Goal: Task Accomplishment & Management: Manage account settings

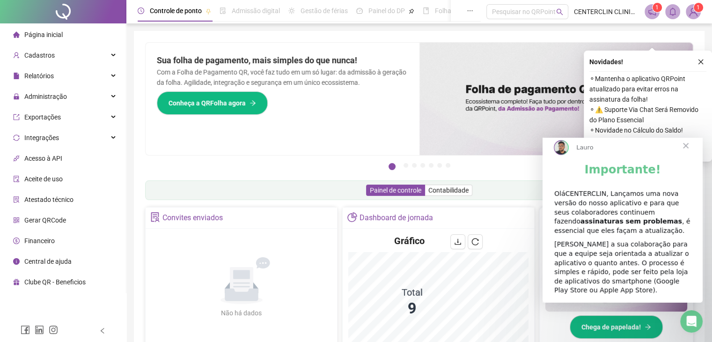
scroll to position [47, 0]
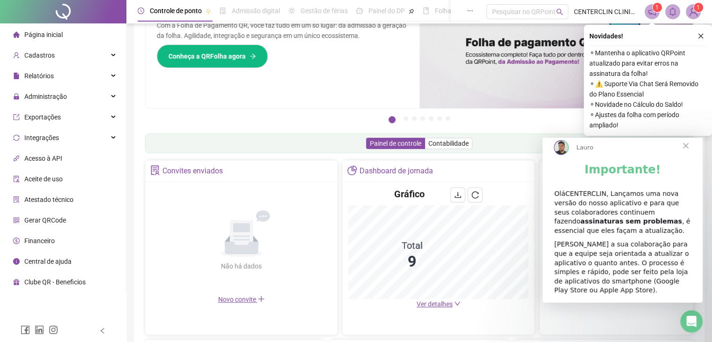
click at [619, 229] on div "OláCENTERCLIN, Lançamos uma nova versão do nosso aplicativo e para que seus col…" at bounding box center [622, 212] width 137 height 46
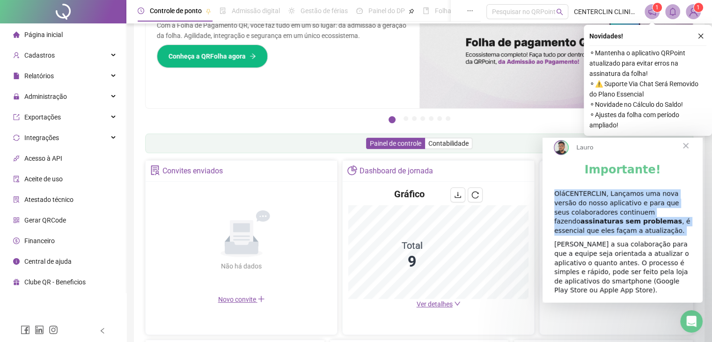
click at [619, 229] on div "OláCENTERCLIN, Lançamos uma nova versão do nosso aplicativo e para que seus col…" at bounding box center [622, 212] width 137 height 46
click at [618, 232] on div "OláCENTERCLIN, Lançamos uma nova versão do nosso aplicativo e para que seus col…" at bounding box center [622, 212] width 137 height 46
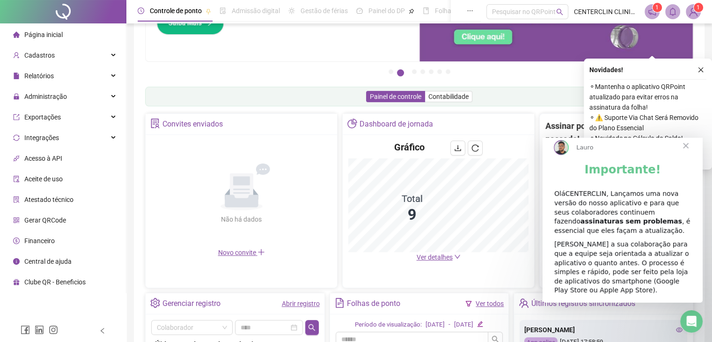
scroll to position [140, 0]
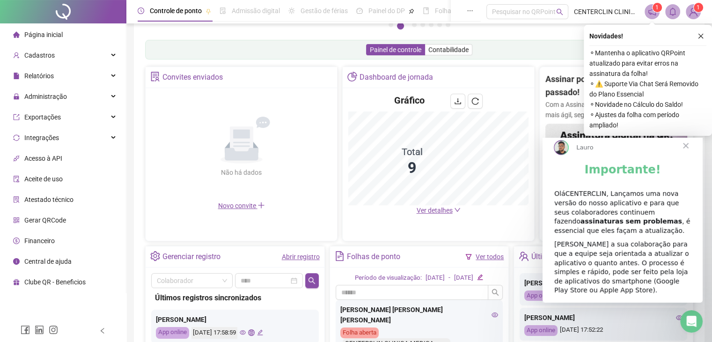
click at [606, 269] on div "[PERSON_NAME] a sua colaboração para que a equipe seja orientada a atualizar o …" at bounding box center [622, 267] width 137 height 55
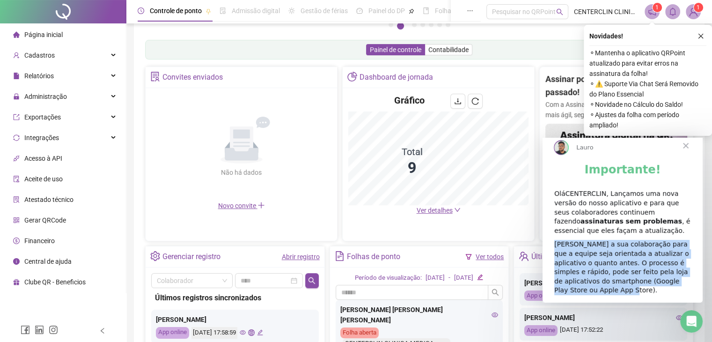
click at [606, 269] on div "[PERSON_NAME] a sua colaboração para que a equipe seja orientada a atualizar o …" at bounding box center [622, 267] width 137 height 55
click at [604, 266] on div "[PERSON_NAME] a sua colaboração para que a equipe seja orientada a atualizar o …" at bounding box center [622, 267] width 137 height 55
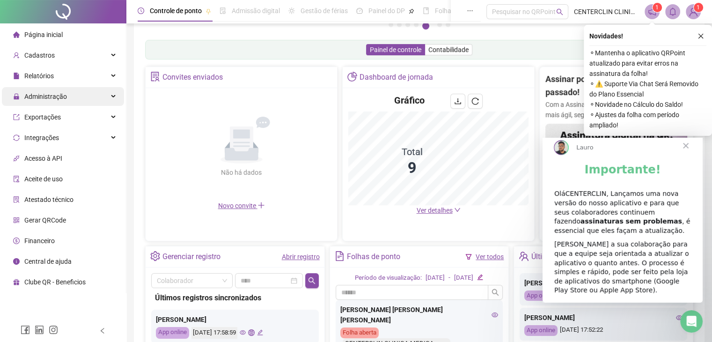
click at [51, 91] on span "Administração" at bounding box center [40, 96] width 54 height 19
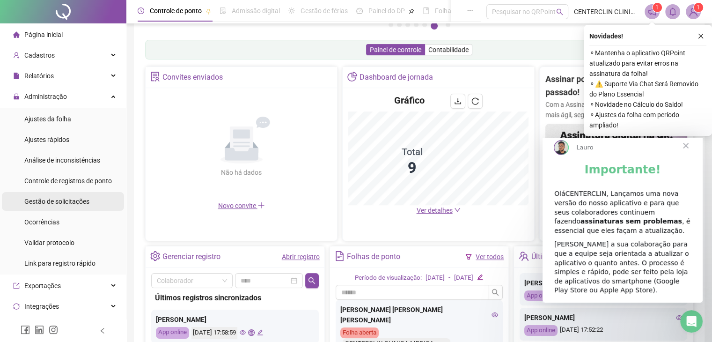
click at [53, 198] on span "Gestão de solicitações" at bounding box center [56, 200] width 65 height 7
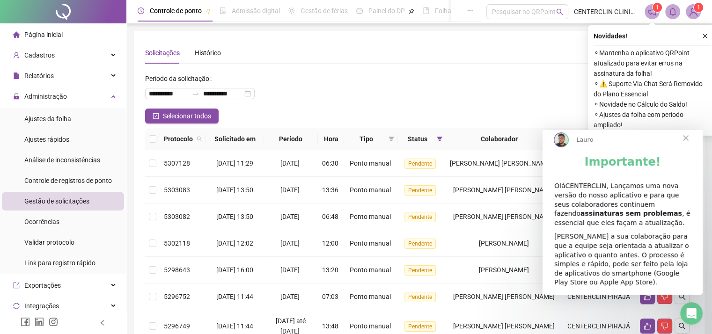
click at [684, 146] on span "Fechar" at bounding box center [686, 138] width 34 height 34
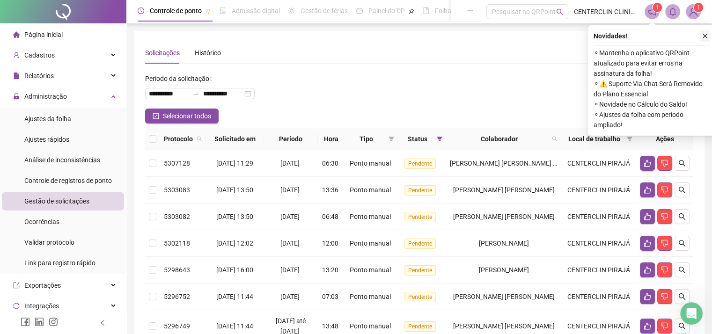
click at [702, 34] on icon "close" at bounding box center [705, 36] width 7 height 7
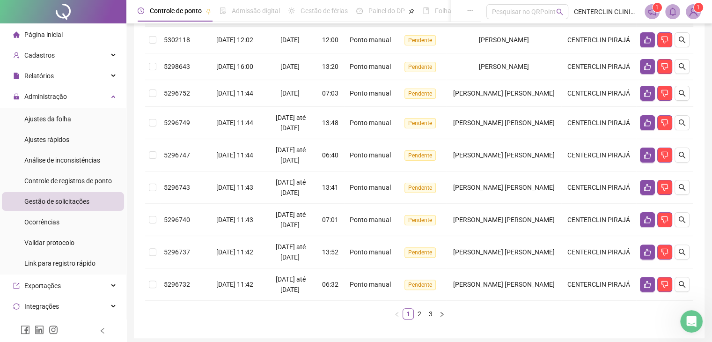
scroll to position [192, 0]
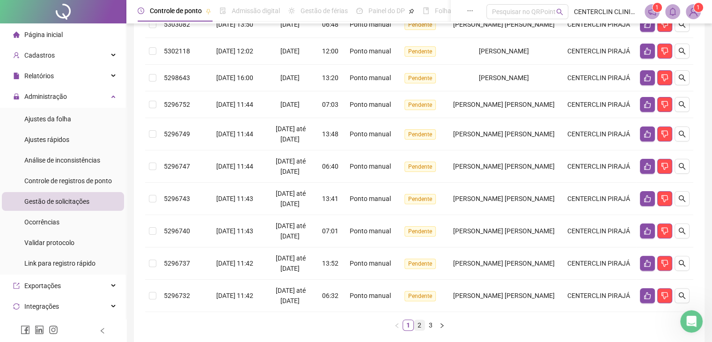
click at [416, 325] on link "2" at bounding box center [419, 325] width 10 height 10
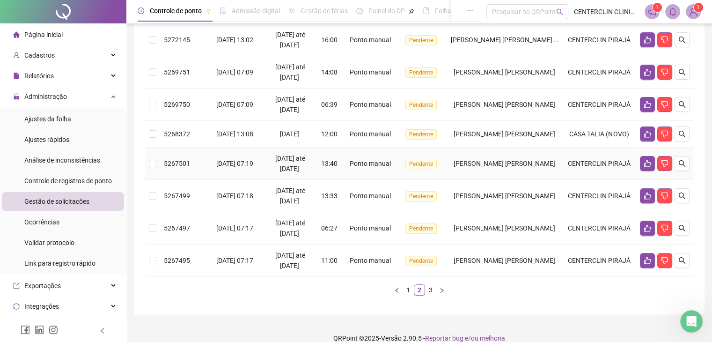
scroll to position [273, 0]
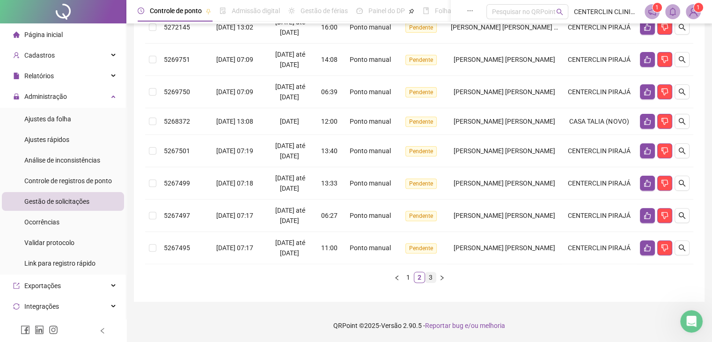
click at [432, 276] on link "3" at bounding box center [430, 277] width 10 height 10
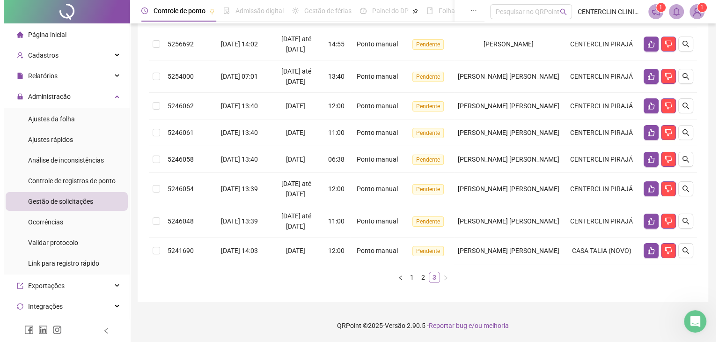
scroll to position [148, 0]
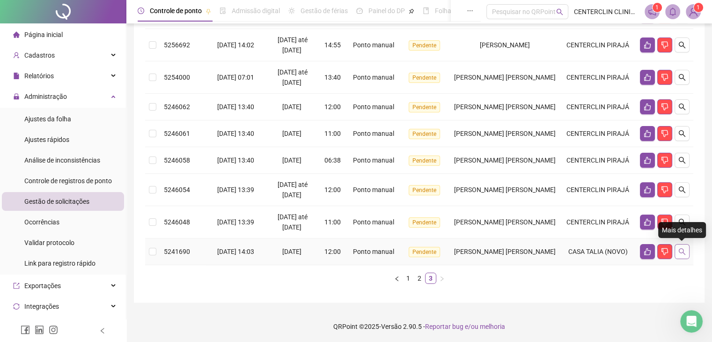
click at [680, 251] on icon "search" at bounding box center [681, 251] width 7 height 7
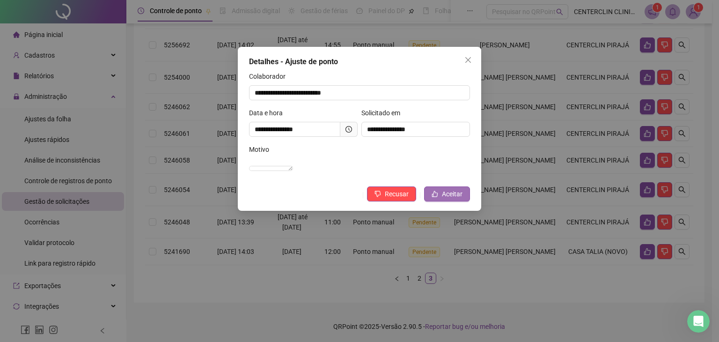
click at [454, 199] on span "Aceitar" at bounding box center [452, 194] width 21 height 10
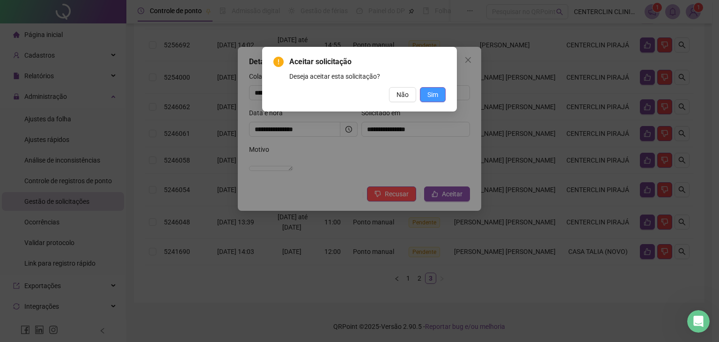
click at [431, 95] on span "Sim" at bounding box center [432, 94] width 11 height 10
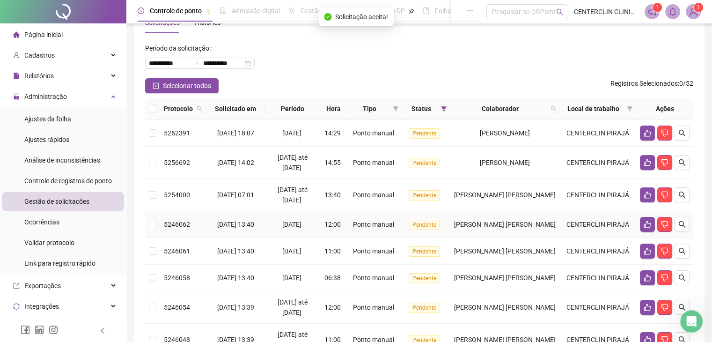
scroll to position [28, 0]
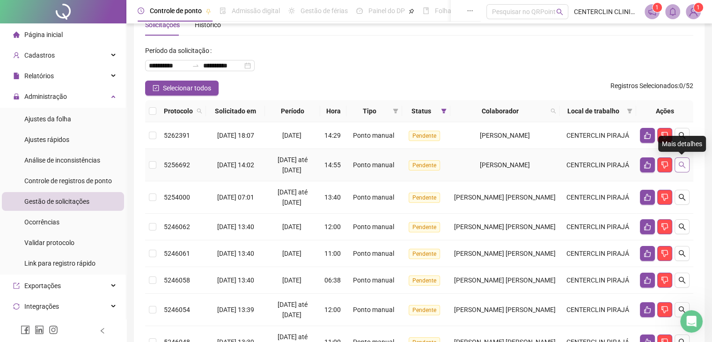
click at [681, 164] on icon "search" at bounding box center [681, 164] width 7 height 7
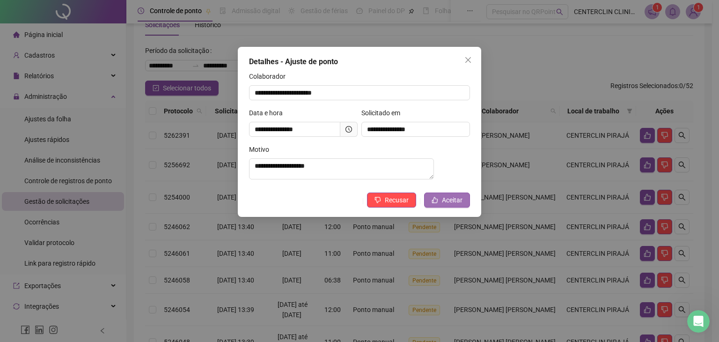
click at [442, 205] on span "Aceitar" at bounding box center [452, 200] width 21 height 10
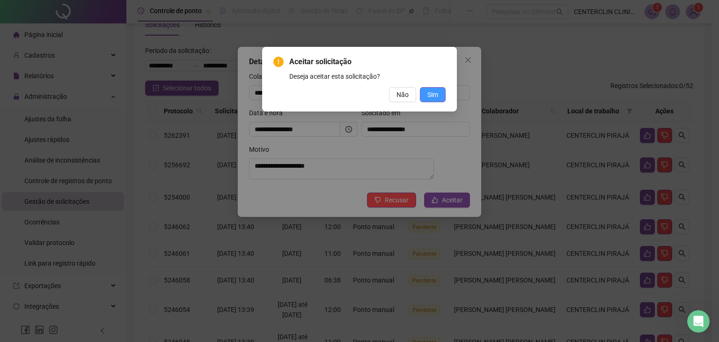
click at [432, 95] on span "Sim" at bounding box center [432, 94] width 11 height 10
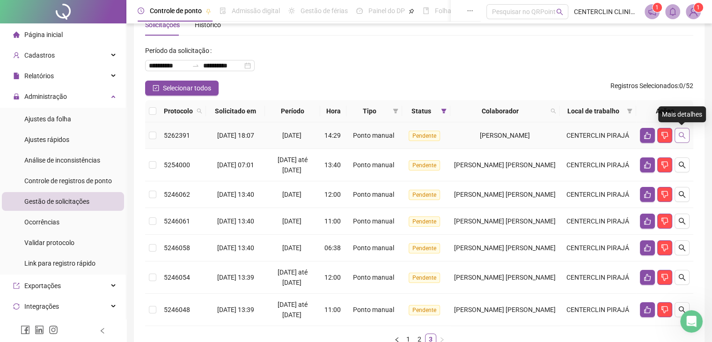
click at [684, 137] on icon "search" at bounding box center [682, 135] width 7 height 7
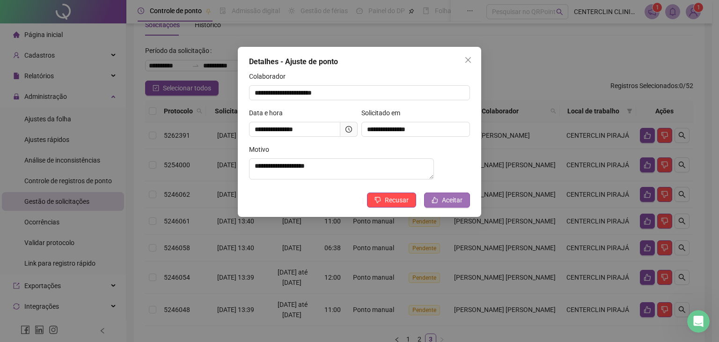
click at [456, 207] on button "Aceitar" at bounding box center [447, 199] width 46 height 15
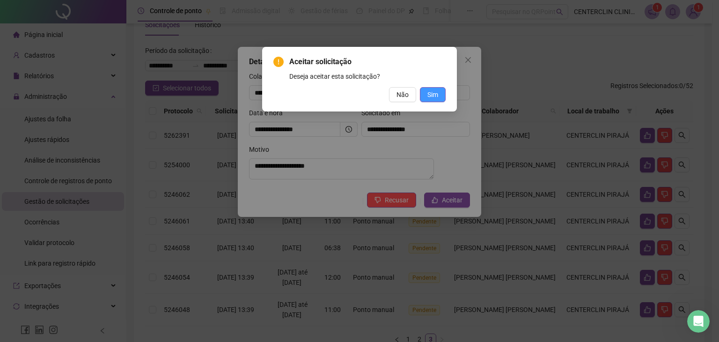
click at [429, 95] on span "Sim" at bounding box center [432, 94] width 11 height 10
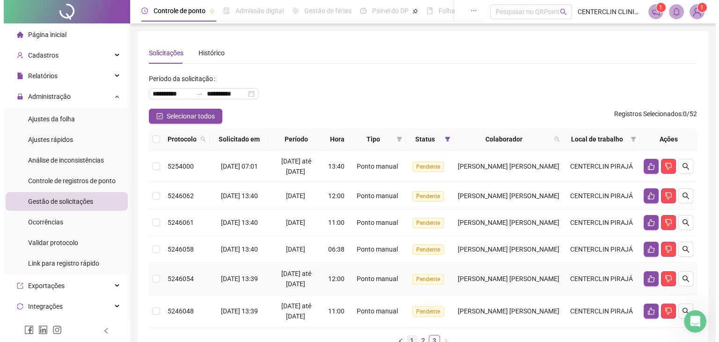
scroll to position [63, 0]
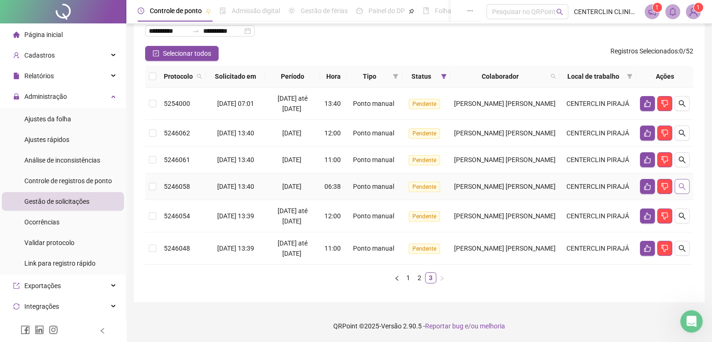
click at [677, 183] on button "button" at bounding box center [681, 186] width 15 height 15
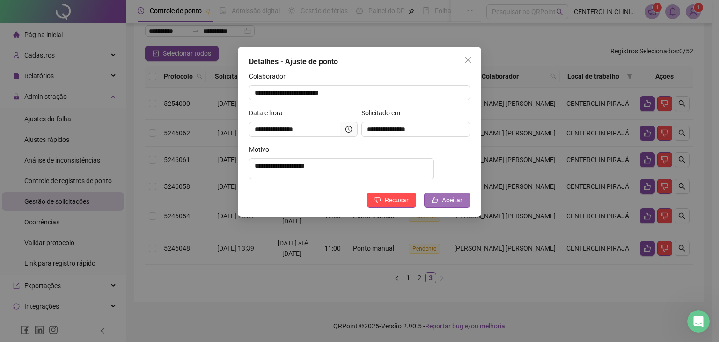
click at [448, 205] on span "Aceitar" at bounding box center [452, 200] width 21 height 10
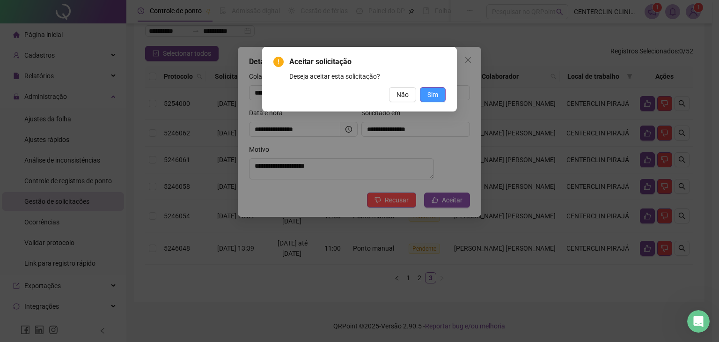
click at [435, 93] on span "Sim" at bounding box center [432, 94] width 11 height 10
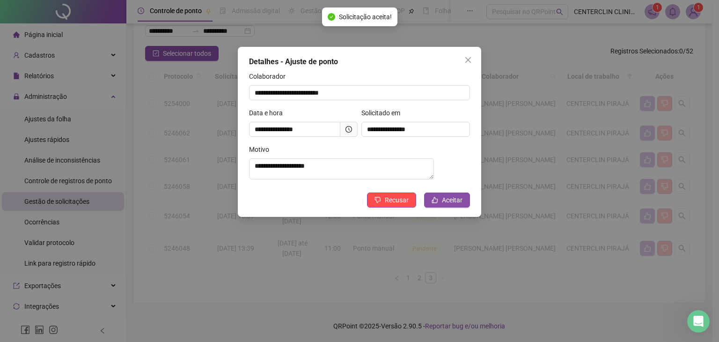
scroll to position [36, 0]
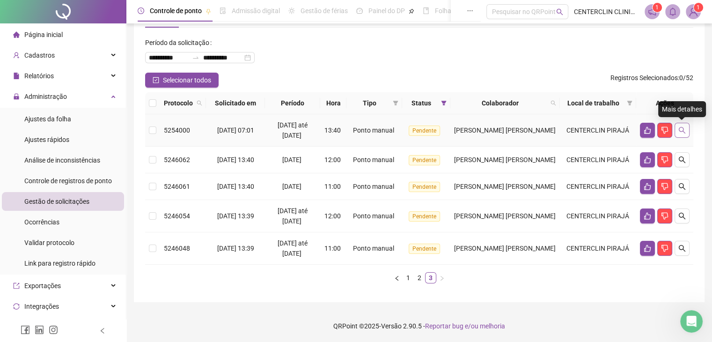
click at [679, 129] on icon "search" at bounding box center [682, 130] width 7 height 7
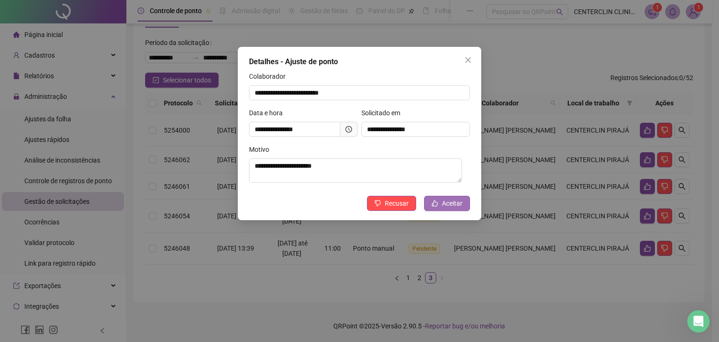
click at [444, 207] on span "Aceitar" at bounding box center [452, 203] width 21 height 10
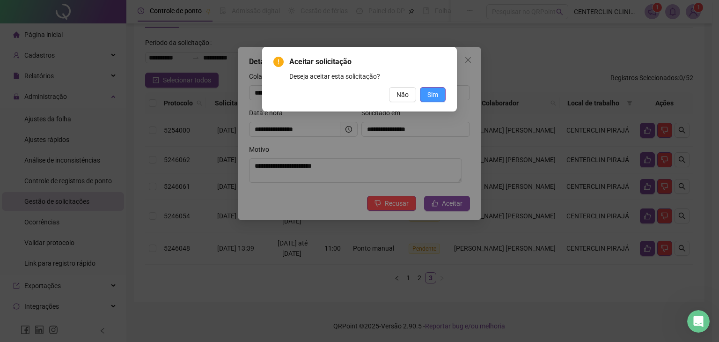
click at [434, 98] on span "Sim" at bounding box center [432, 94] width 11 height 10
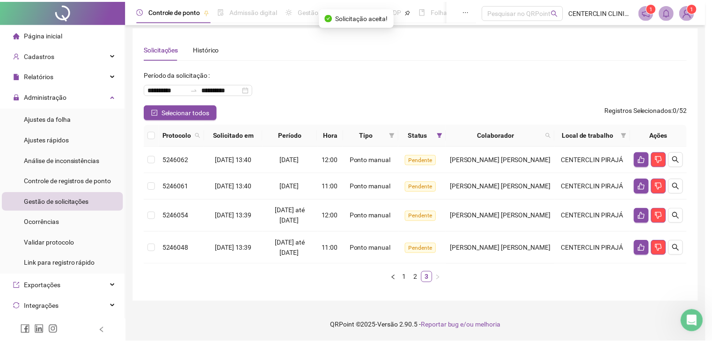
scroll to position [4, 0]
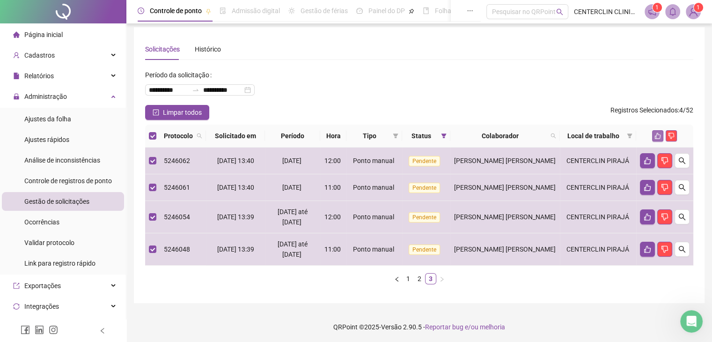
click at [660, 132] on icon "like" at bounding box center [657, 135] width 7 height 7
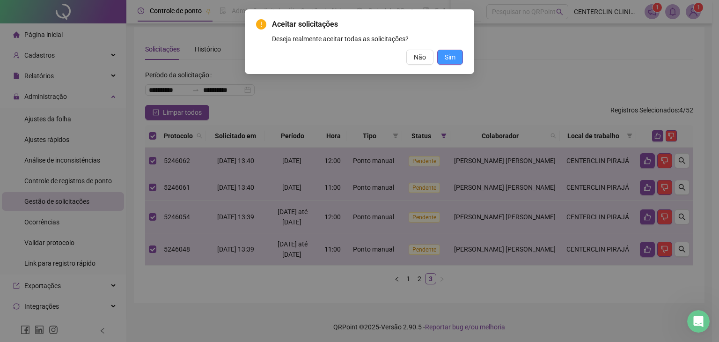
click at [447, 54] on span "Sim" at bounding box center [450, 57] width 11 height 10
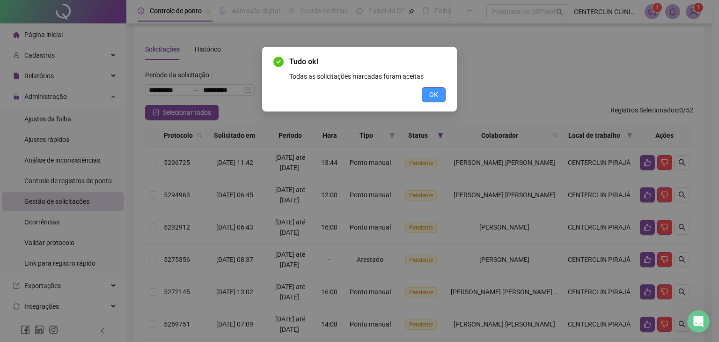
click at [429, 92] on button "OK" at bounding box center [434, 94] width 24 height 15
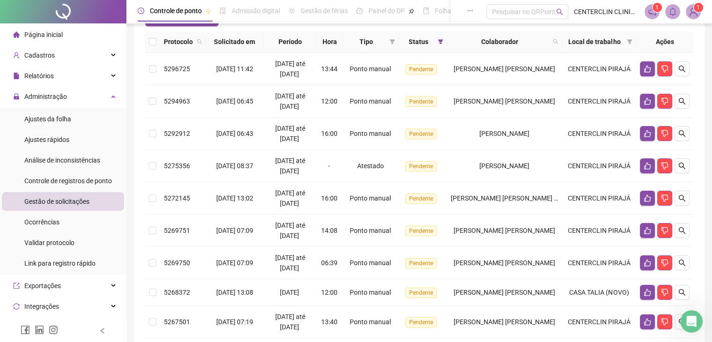
scroll to position [144, 0]
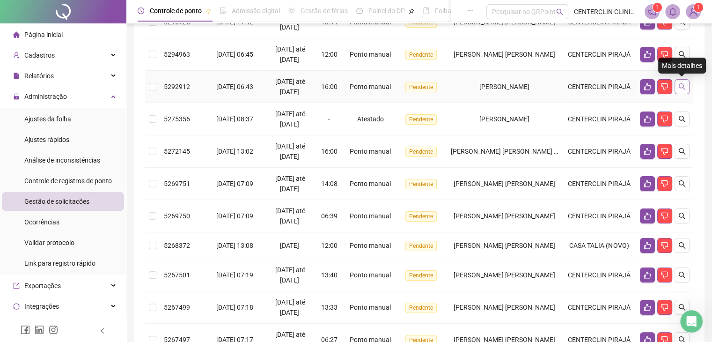
click at [685, 81] on button "button" at bounding box center [681, 86] width 15 height 15
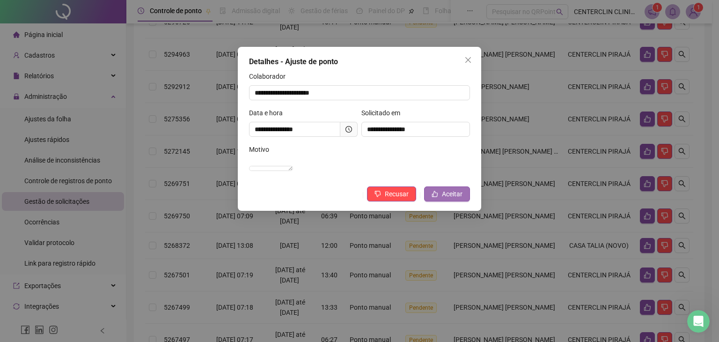
click at [447, 199] on span "Aceitar" at bounding box center [452, 194] width 21 height 10
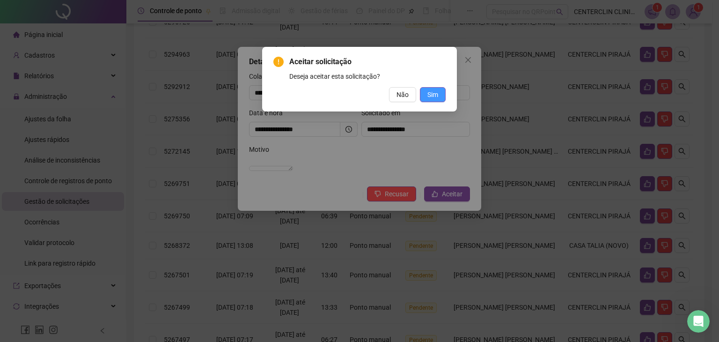
click at [440, 97] on button "Sim" at bounding box center [433, 94] width 26 height 15
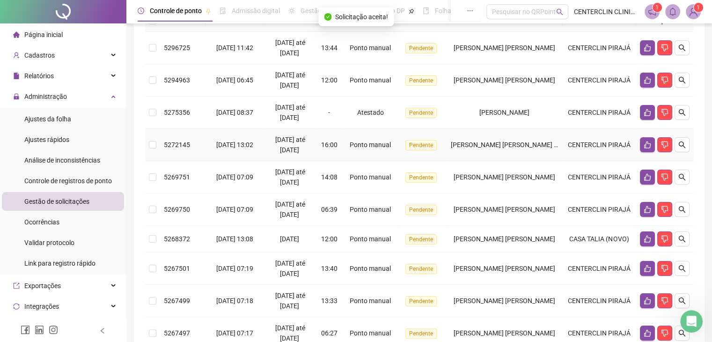
scroll to position [97, 0]
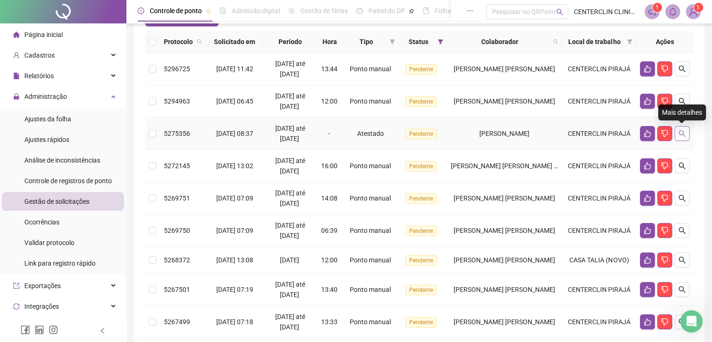
click at [683, 136] on icon "search" at bounding box center [681, 133] width 7 height 7
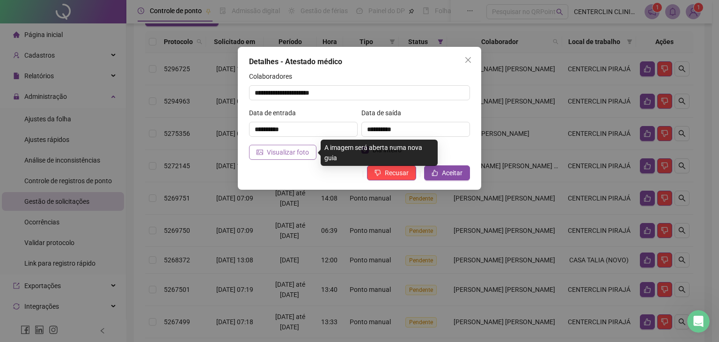
click at [286, 152] on span "Visualizar foto" at bounding box center [288, 152] width 42 height 10
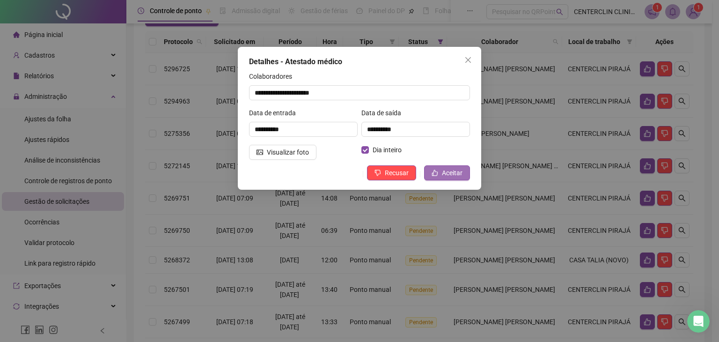
click at [442, 170] on button "Aceitar" at bounding box center [447, 172] width 46 height 15
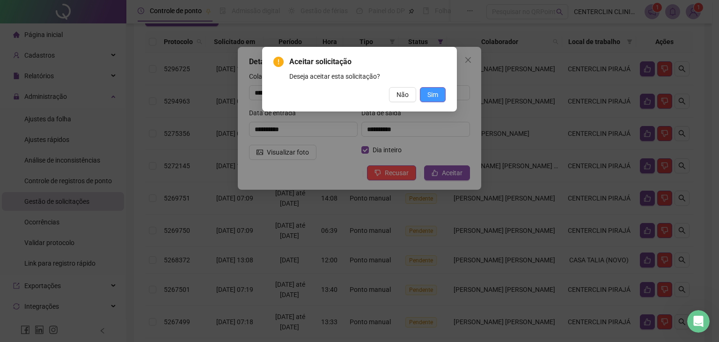
click at [428, 95] on span "Sim" at bounding box center [432, 94] width 11 height 10
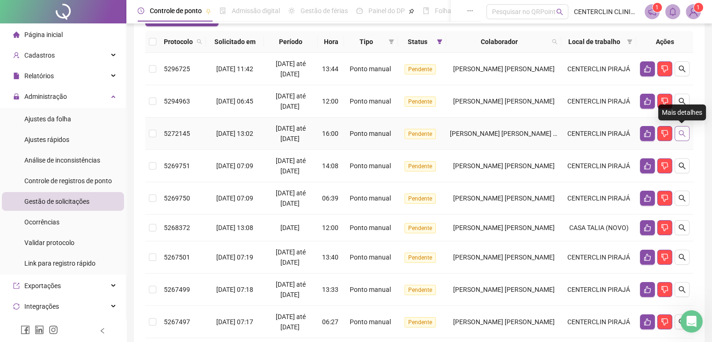
click at [681, 133] on icon "search" at bounding box center [681, 133] width 7 height 7
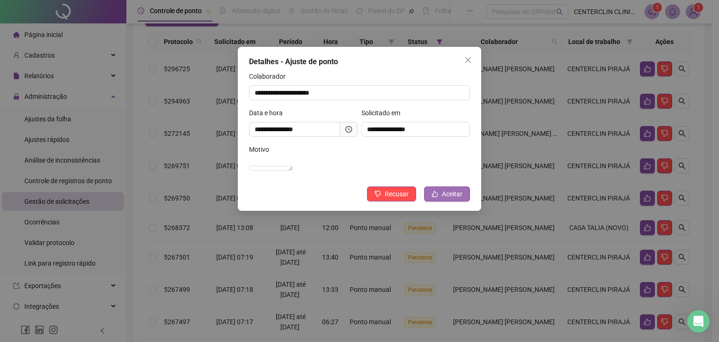
click at [463, 201] on button "Aceitar" at bounding box center [447, 193] width 46 height 15
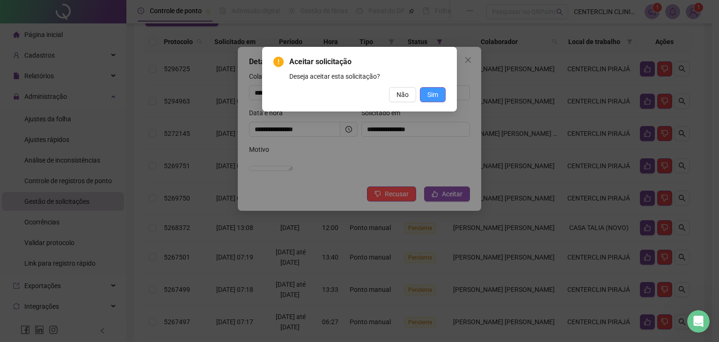
click at [428, 96] on span "Sim" at bounding box center [432, 94] width 11 height 10
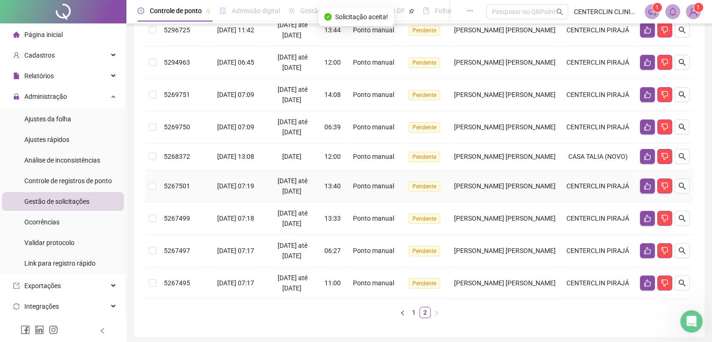
scroll to position [77, 0]
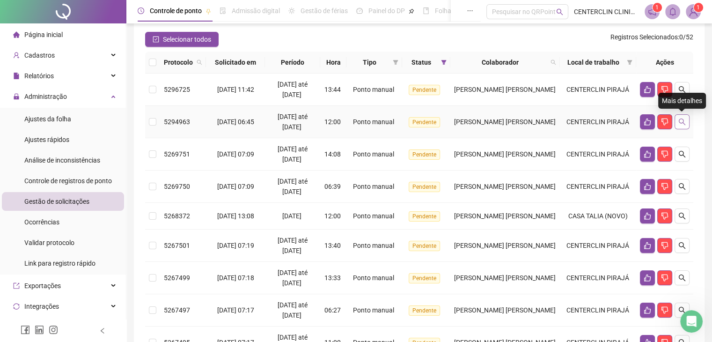
click at [684, 124] on icon "search" at bounding box center [681, 121] width 7 height 7
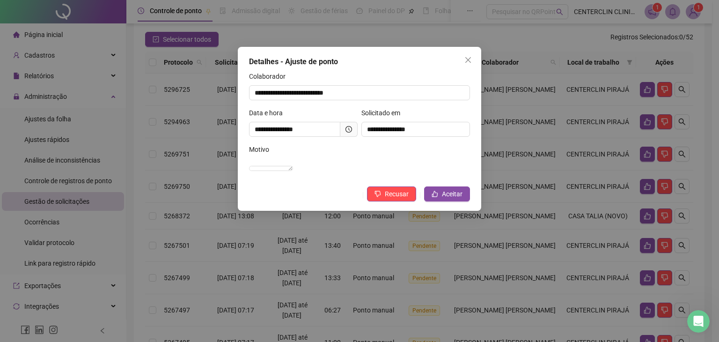
click at [472, 53] on button "Close" at bounding box center [468, 59] width 15 height 15
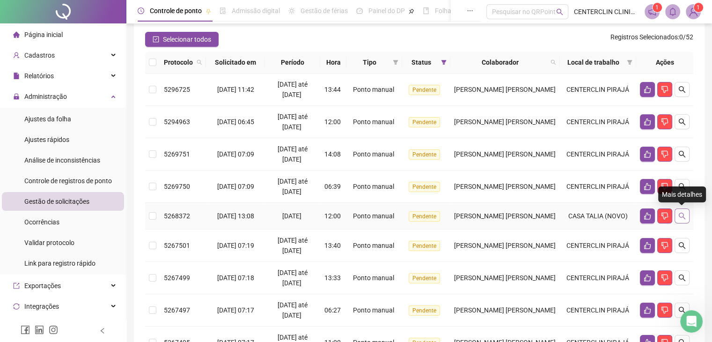
click at [677, 214] on button "button" at bounding box center [681, 215] width 15 height 15
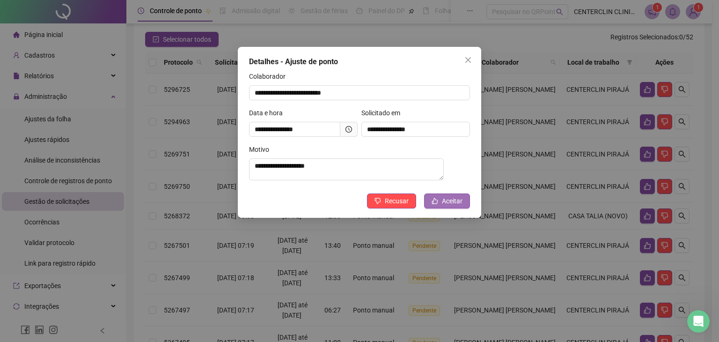
click at [439, 202] on button "Aceitar" at bounding box center [447, 200] width 46 height 15
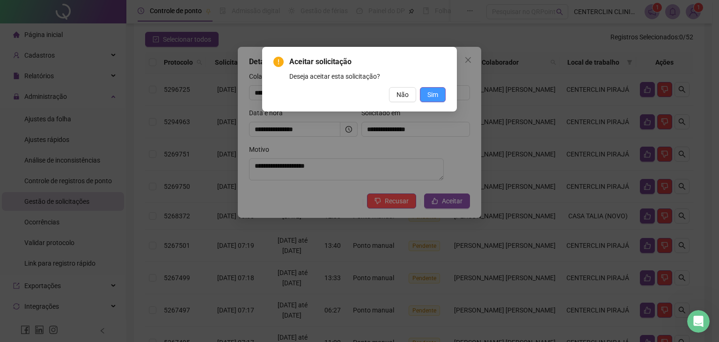
click at [438, 87] on button "Sim" at bounding box center [433, 94] width 26 height 15
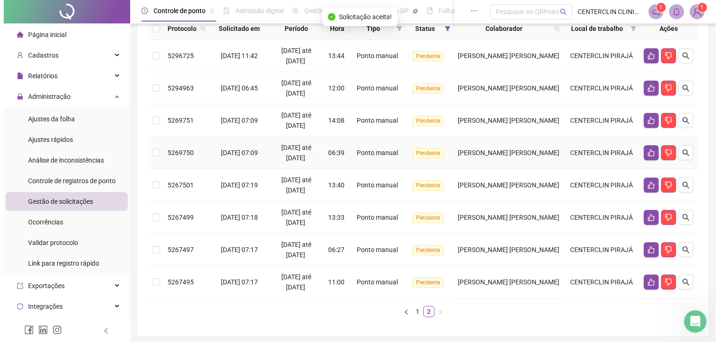
scroll to position [144, 0]
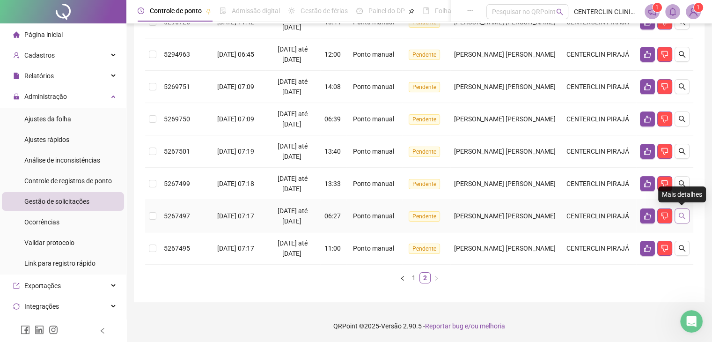
click at [683, 212] on icon "search" at bounding box center [681, 215] width 7 height 7
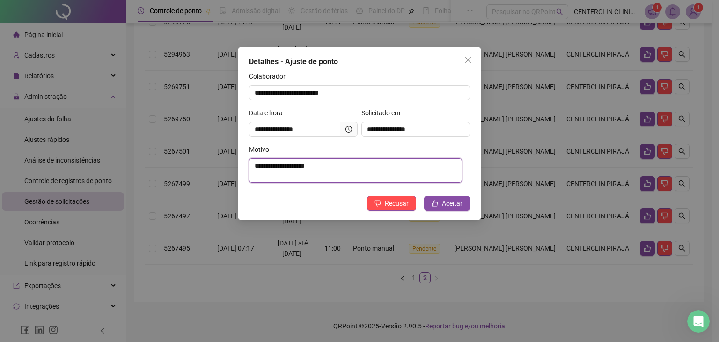
click at [315, 169] on textarea "**********" at bounding box center [355, 170] width 213 height 24
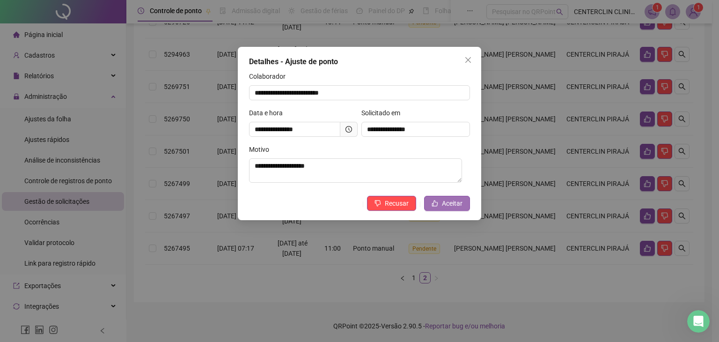
click at [445, 205] on span "Aceitar" at bounding box center [452, 203] width 21 height 10
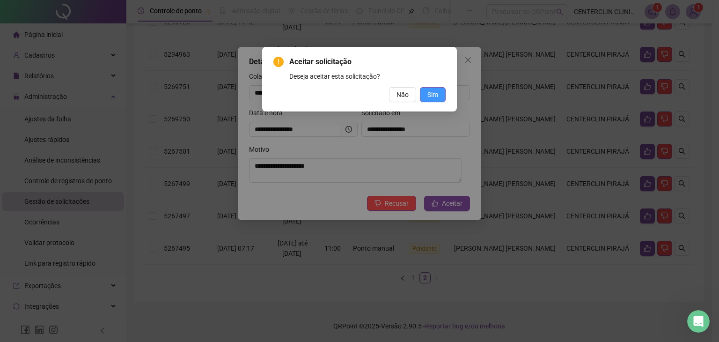
click at [438, 91] on span "Sim" at bounding box center [432, 94] width 11 height 10
click at [428, 93] on span "Sim" at bounding box center [432, 94] width 11 height 10
click at [433, 95] on span "Sim" at bounding box center [432, 94] width 11 height 10
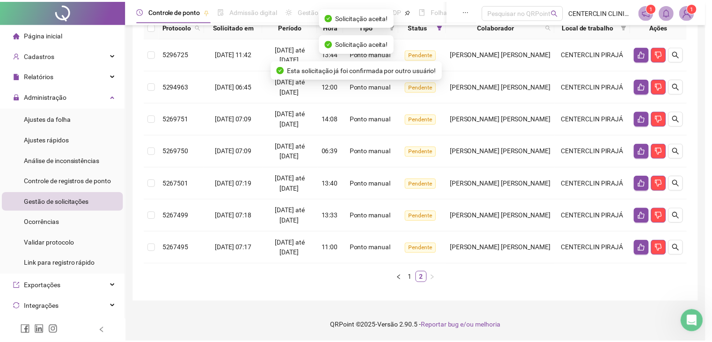
scroll to position [112, 0]
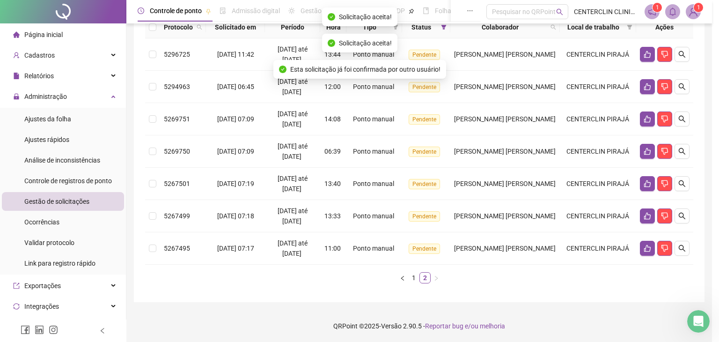
click at [311, 261] on td "[DATE] até [DATE]" at bounding box center [292, 248] width 55 height 32
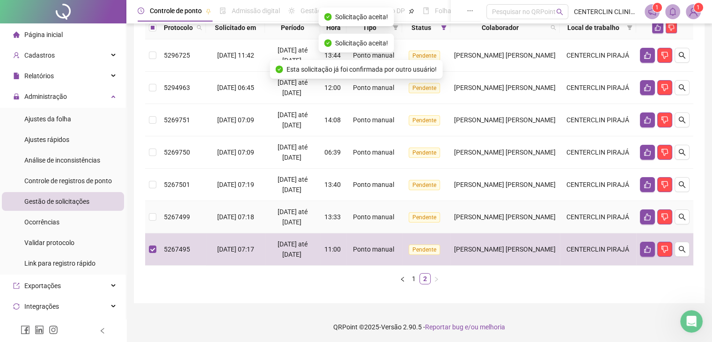
click at [289, 208] on span "[DATE] até [DATE]" at bounding box center [293, 217] width 30 height 18
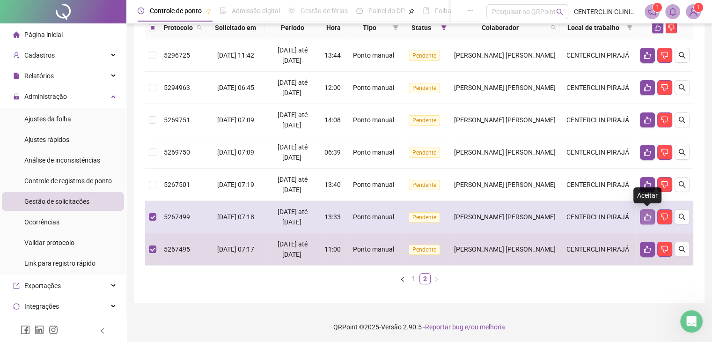
click at [647, 215] on icon "like" at bounding box center [647, 216] width 7 height 7
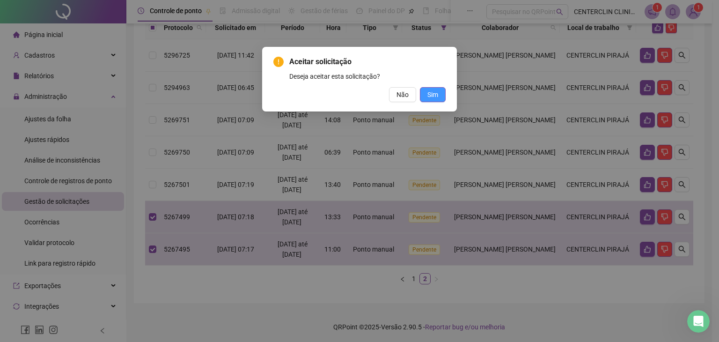
click at [436, 91] on span "Sim" at bounding box center [432, 94] width 11 height 10
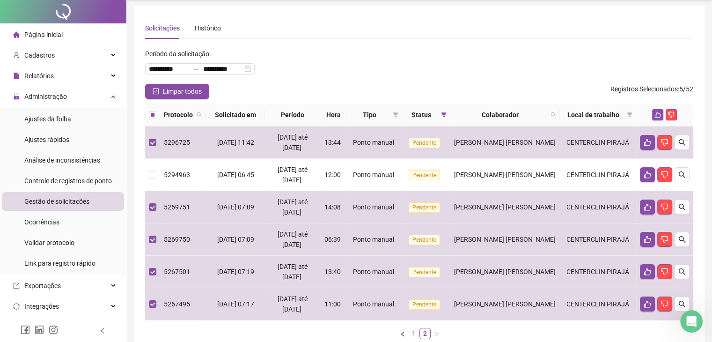
scroll to position [0, 0]
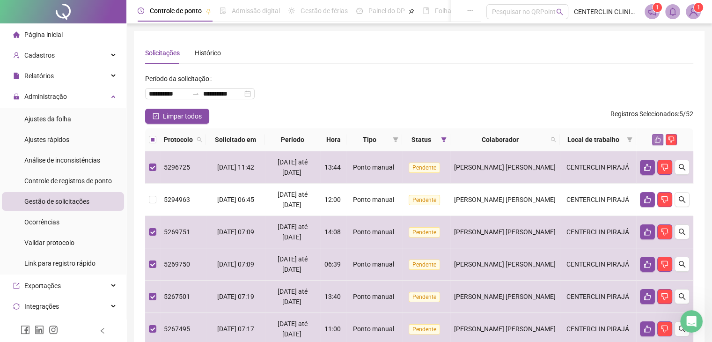
click at [657, 138] on icon "like" at bounding box center [657, 139] width 7 height 7
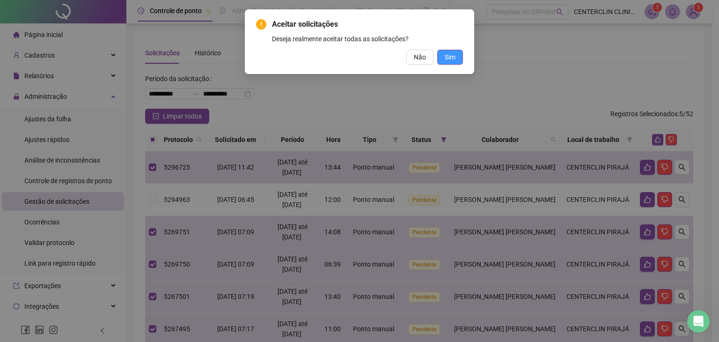
click at [452, 59] on span "Sim" at bounding box center [450, 57] width 11 height 10
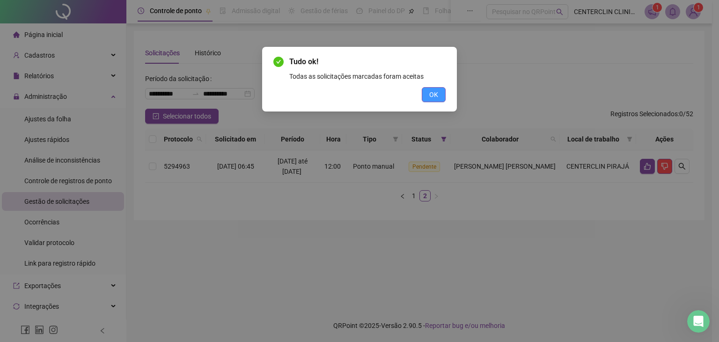
click at [431, 91] on span "OK" at bounding box center [433, 94] width 9 height 10
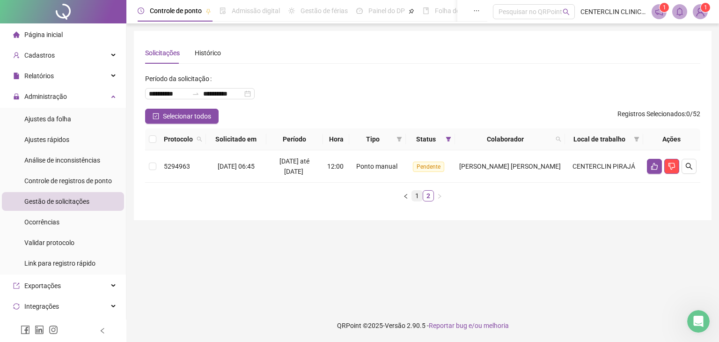
click at [417, 198] on link "1" at bounding box center [417, 195] width 10 height 10
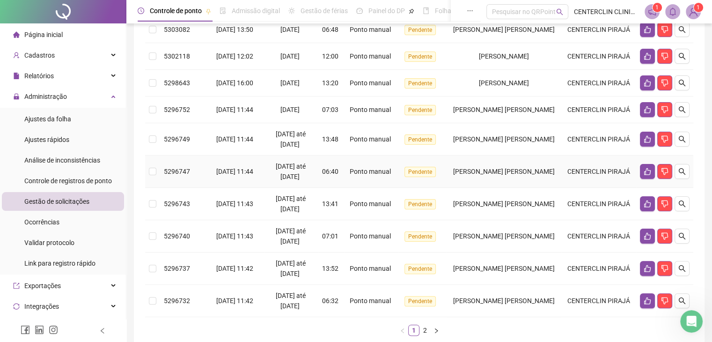
scroll to position [140, 0]
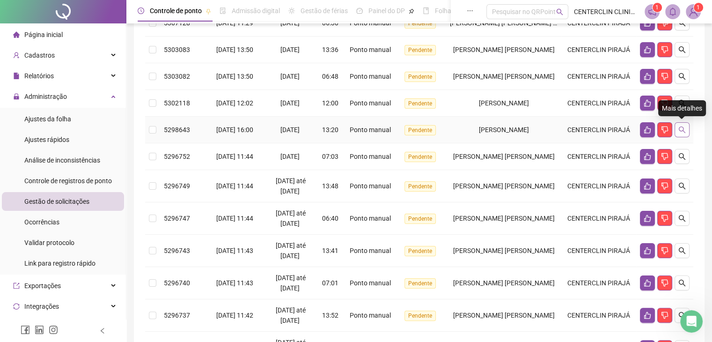
click at [678, 126] on icon "search" at bounding box center [681, 129] width 7 height 7
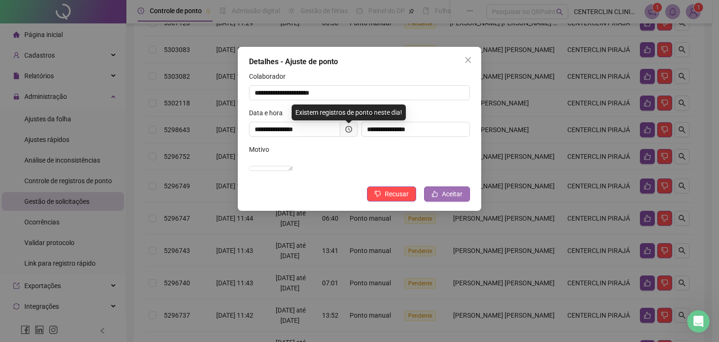
click at [438, 197] on icon "like" at bounding box center [435, 194] width 6 height 6
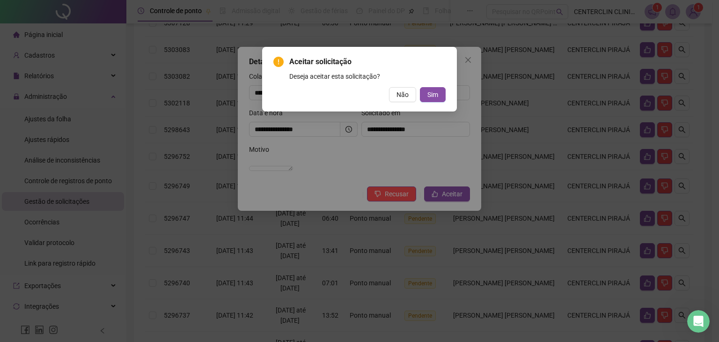
click at [431, 84] on div "Aceitar solicitação Deseja aceitar esta solicitação? Não Sim" at bounding box center [359, 79] width 172 height 46
click at [431, 94] on span "Sim" at bounding box center [432, 94] width 11 height 10
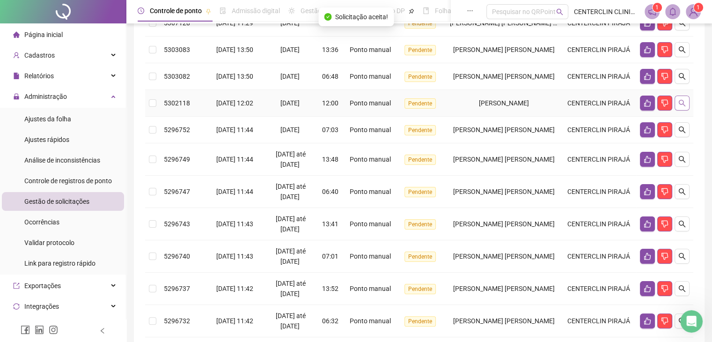
click at [686, 100] on button "button" at bounding box center [681, 102] width 15 height 15
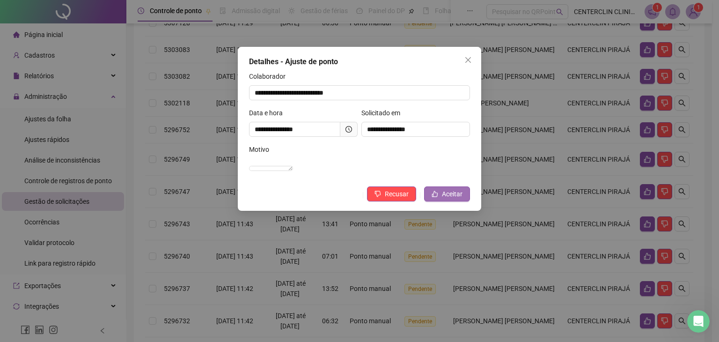
click at [452, 199] on span "Aceitar" at bounding box center [452, 194] width 21 height 10
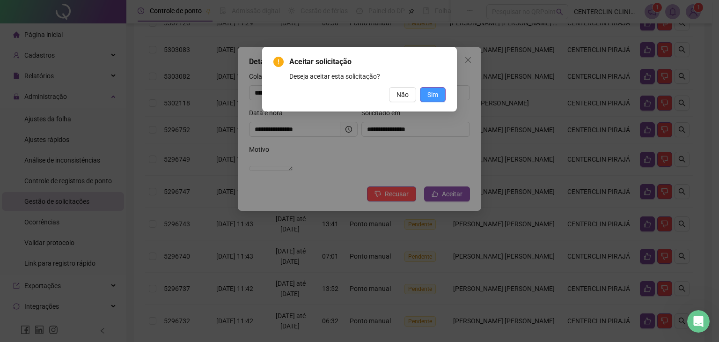
click at [432, 95] on span "Sim" at bounding box center [432, 94] width 11 height 10
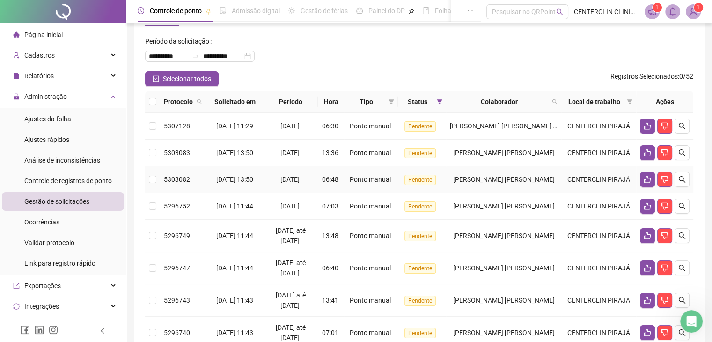
scroll to position [31, 0]
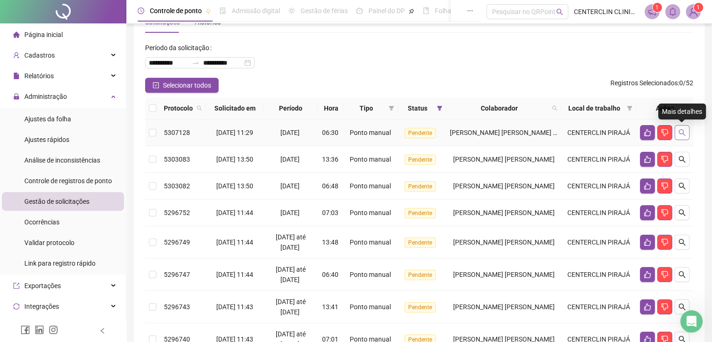
click at [679, 132] on icon "search" at bounding box center [682, 132] width 7 height 7
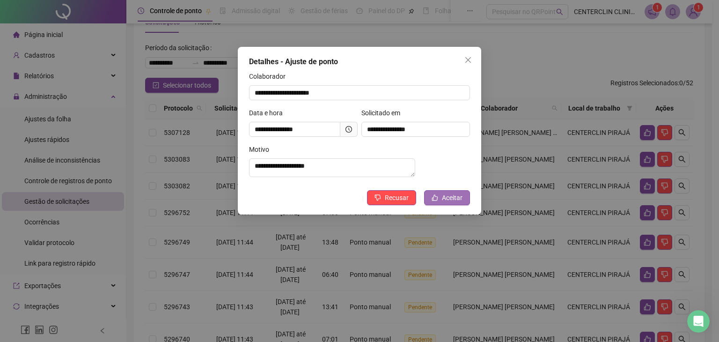
click at [445, 203] on span "Aceitar" at bounding box center [452, 197] width 21 height 10
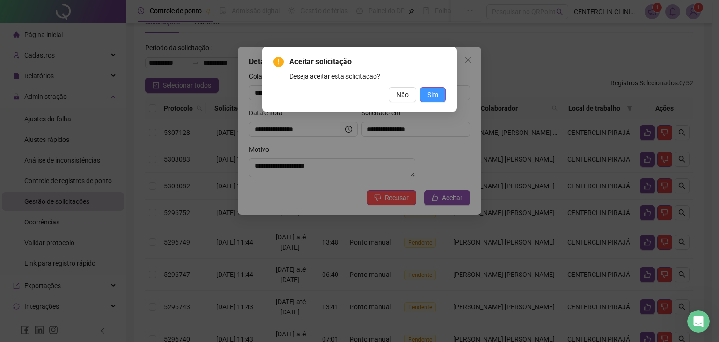
click at [441, 94] on button "Sim" at bounding box center [433, 94] width 26 height 15
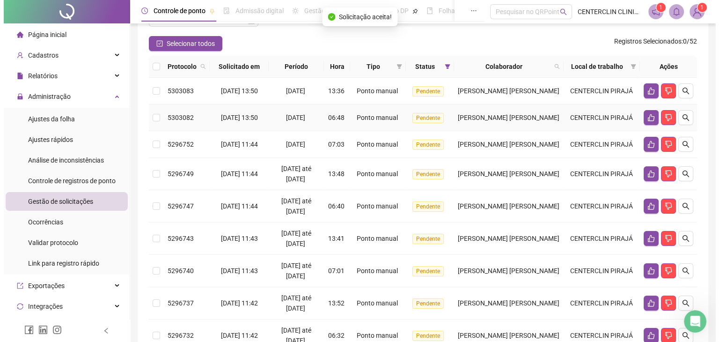
scroll to position [191, 0]
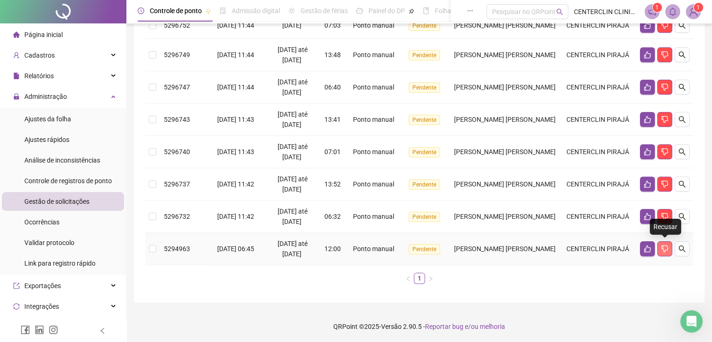
click at [663, 248] on icon "dislike" at bounding box center [664, 248] width 7 height 7
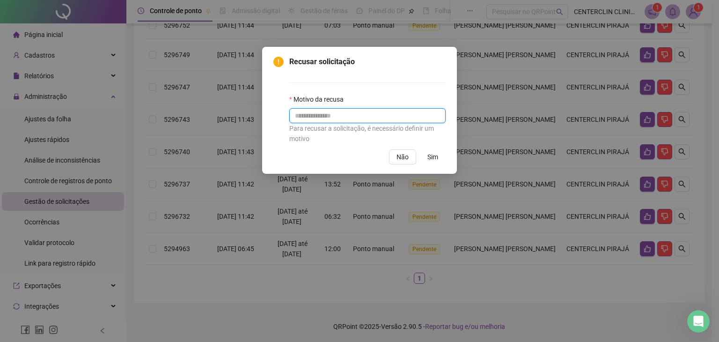
click at [341, 119] on input "text" at bounding box center [367, 115] width 156 height 15
drag, startPoint x: 389, startPoint y: 118, endPoint x: 278, endPoint y: 132, distance: 111.7
click at [278, 132] on div "**********" at bounding box center [359, 100] width 172 height 88
click at [295, 113] on input "**********" at bounding box center [367, 115] width 156 height 15
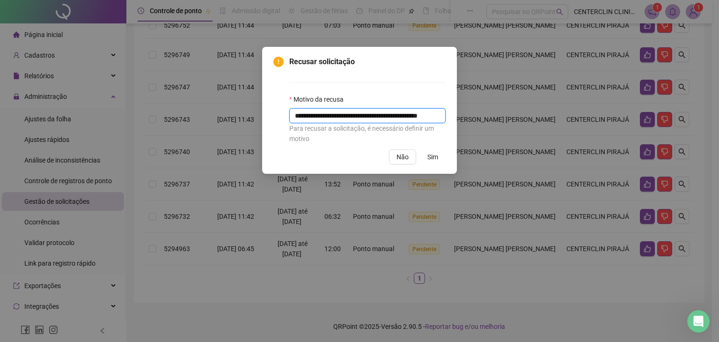
type input "**********"
click at [431, 158] on span "Sim" at bounding box center [432, 157] width 11 height 10
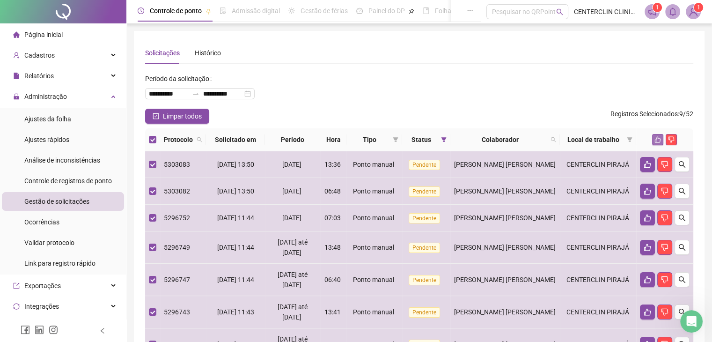
click at [655, 139] on icon "like" at bounding box center [657, 139] width 7 height 7
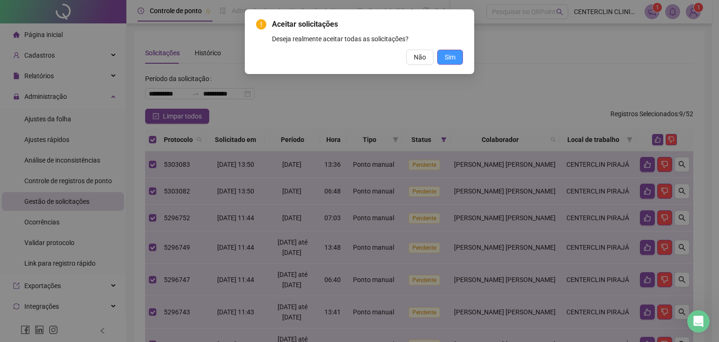
click at [453, 58] on span "Sim" at bounding box center [450, 57] width 11 height 10
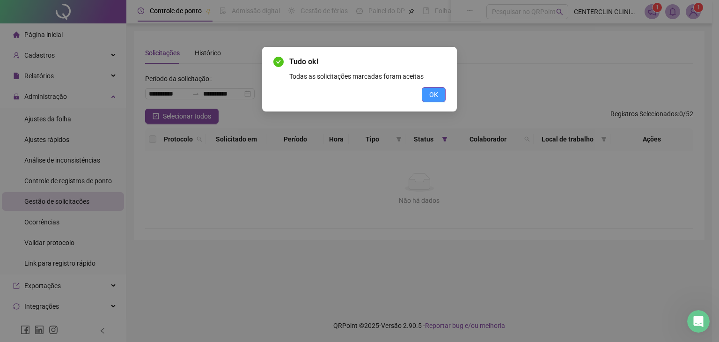
click at [442, 94] on button "OK" at bounding box center [434, 94] width 24 height 15
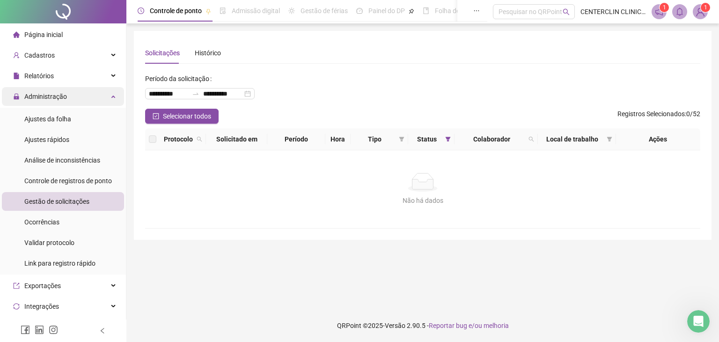
click at [50, 100] on span "Administração" at bounding box center [45, 96] width 43 height 7
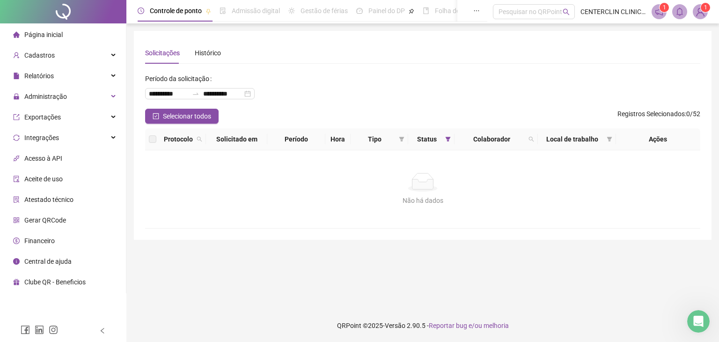
click at [48, 37] on span "Página inicial" at bounding box center [43, 34] width 38 height 7
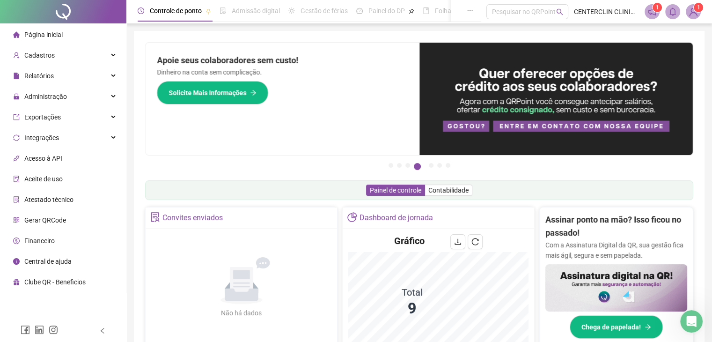
click at [41, 38] on span "Página inicial" at bounding box center [43, 34] width 38 height 7
